Goal: Information Seeking & Learning: Understand process/instructions

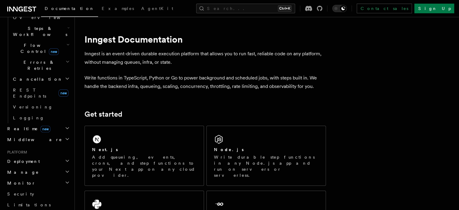
scroll to position [211, 0]
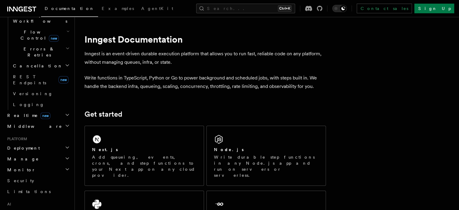
click at [33, 143] on h2 "Deployment" at bounding box center [38, 148] width 66 height 11
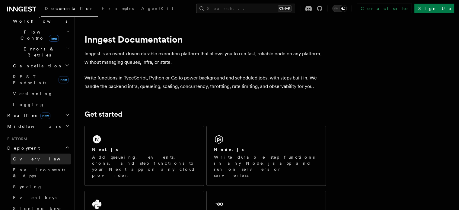
click at [33, 153] on link "Overview" at bounding box center [41, 158] width 60 height 11
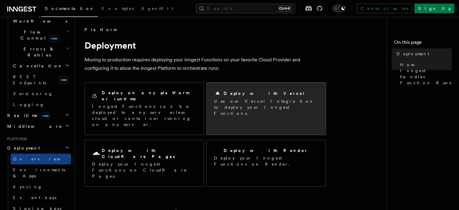
click at [274, 98] on p "Use our Vercel Integration to deploy your Inngest Functions." at bounding box center [266, 107] width 104 height 18
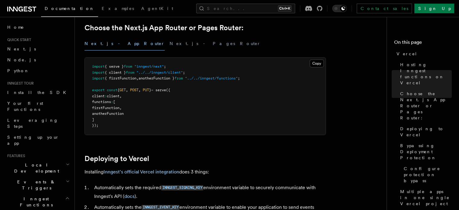
scroll to position [242, 0]
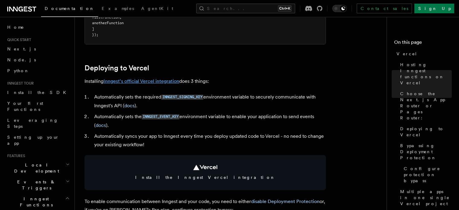
click at [140, 80] on link "Inngest's official Vercel integration" at bounding box center [142, 81] width 76 height 6
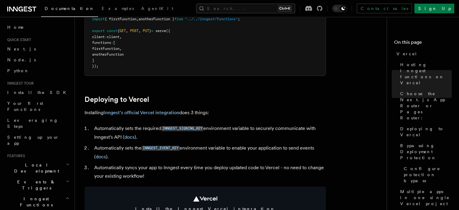
scroll to position [211, 0]
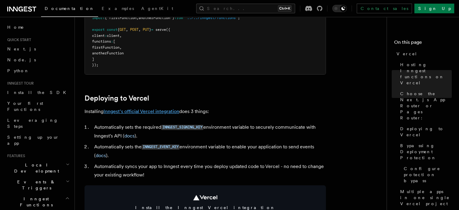
click at [145, 111] on link "Inngest's official Vercel integration" at bounding box center [142, 111] width 76 height 6
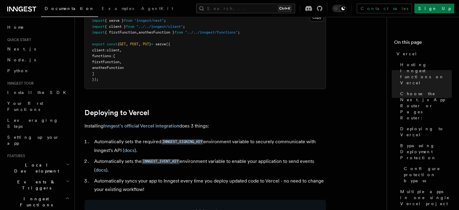
scroll to position [242, 0]
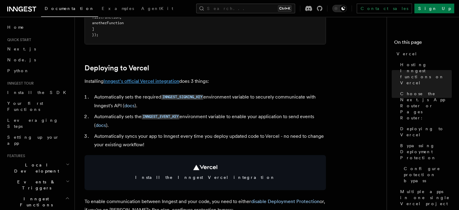
click at [133, 79] on link "Inngest's official Vercel integration" at bounding box center [142, 81] width 76 height 6
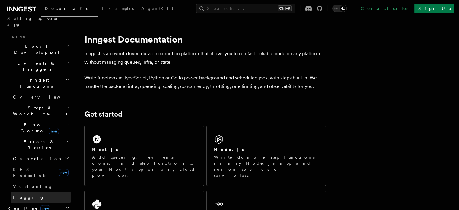
scroll to position [121, 0]
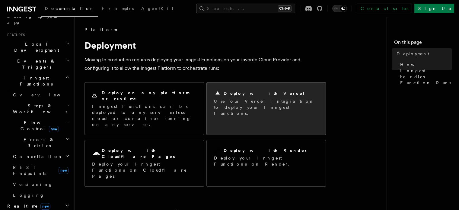
click at [246, 107] on p "Use our Vercel Integration to deploy your Inngest Functions." at bounding box center [266, 107] width 104 height 18
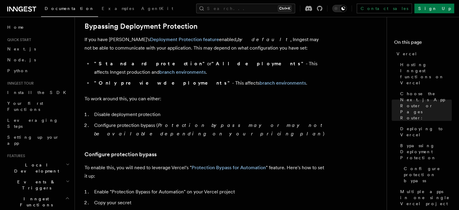
scroll to position [272, 0]
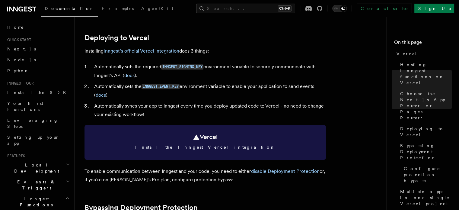
click at [211, 130] on link "Install the Inngest Vercel integration" at bounding box center [206, 142] width 242 height 35
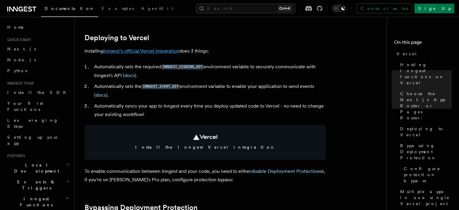
click at [139, 48] on link "Inngest's official Vercel integration" at bounding box center [142, 51] width 76 height 6
